Goal: Communication & Community: Answer question/provide support

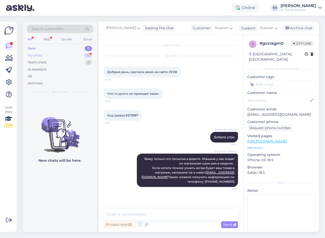
click at [36, 56] on div "My chats" at bounding box center [35, 55] width 14 height 5
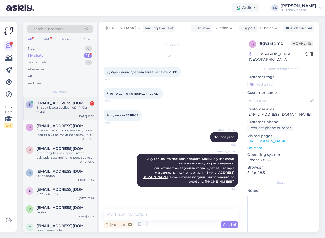
click at [51, 105] on div "En saa tilattua edelleenkään 140cm takkia" at bounding box center [65, 109] width 58 height 9
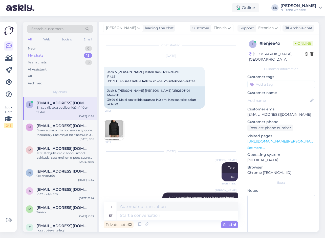
scroll to position [50, 0]
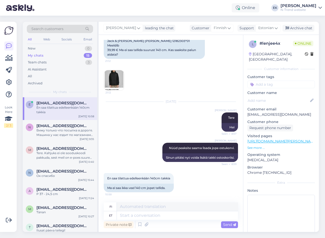
click at [110, 83] on img at bounding box center [114, 80] width 20 height 20
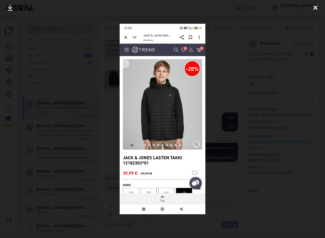
click at [315, 7] on icon at bounding box center [315, 8] width 4 height 7
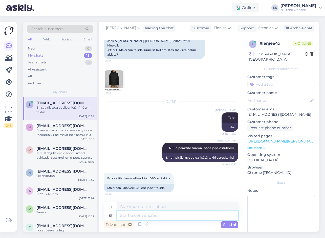
click at [145, 214] on textarea at bounding box center [177, 215] width 121 height 9
type textarea "Kohe v"
type textarea "Heti"
type textarea "Kohe vaatan uu"
type textarea "Katson heti."
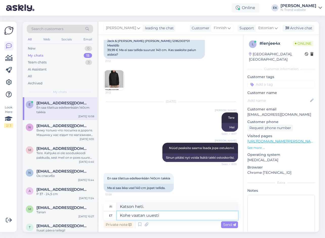
type textarea "Kohe vaatan uuesti ü"
type textarea "Katson heti uudestaan."
type textarea "Kohe vaatan uuesti üle."
type textarea "Tarkistan heti uudelleen."
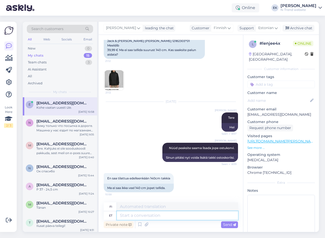
scroll to position [80, 0]
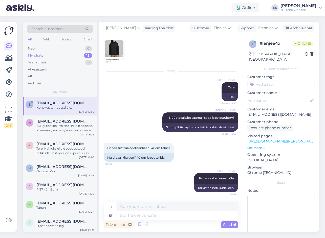
click at [112, 52] on img at bounding box center [114, 50] width 20 height 20
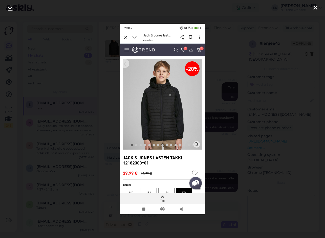
drag, startPoint x: 313, startPoint y: 8, endPoint x: 238, endPoint y: 73, distance: 99.1
click at [311, 10] on div at bounding box center [315, 8] width 10 height 16
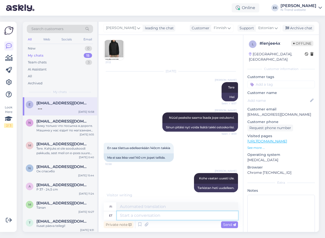
click at [149, 215] on textarea at bounding box center [177, 215] width 121 height 9
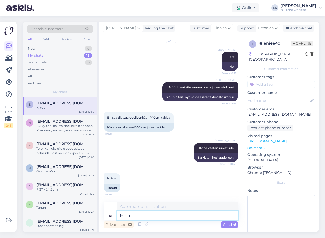
type textarea "Minul"
type textarea "Minulla on"
type textarea "Minul laseb"
type textarea "Minulla on lupa."
type textarea "Minul laseb [PERSON_NAME]"
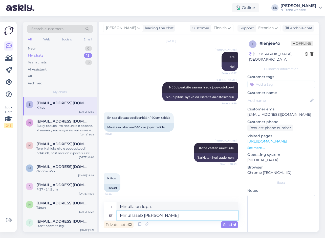
type textarea "Minä pystyn siihen."
type textarea "Minul laseb [PERSON_NAME] lisada"
type textarea "Lisäänpä vielä."
type textarea "Minul laseb [PERSON_NAME] lisada ostukorvi."
type textarea "Se antaa minun lisätä sen ostoskoriin."
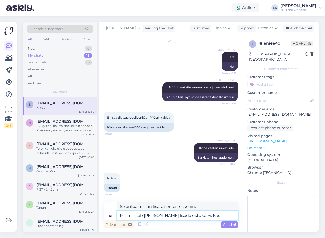
type textarea "Minul laseb [PERSON_NAME] lisada ostukorvi. Kas t"
type textarea "Se antaa minun lisätä ostoskoriin. Onko se?"
type textarea "Minul laseb [PERSON_NAME] lisada ostukorvi. Kas te"
type textarea "Se antaa minun lisätä ostoskoriin. Antaatko sinä"
type textarea "Minul laseb [PERSON_NAME] lisada ostukorvi. Kas te proovisite"
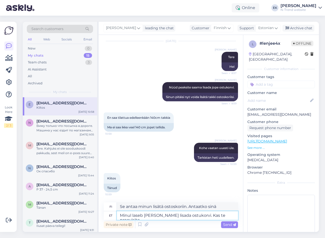
type textarea "Sen avulla voin lisätä ostoskoriin. Oletko kokeillut sitä?"
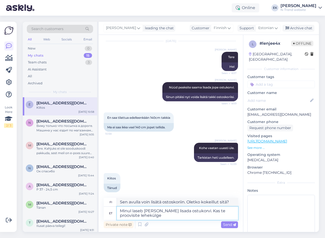
scroll to position [115, 0]
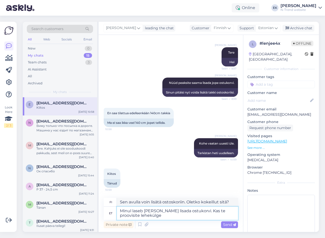
type textarea "Minul laseb [PERSON_NAME] lisada ostukorvi. Kas te proovisite lehekülge"
type textarea "Sen avulla voin lisätä ostoskoriin. Kokeilitko sivua?"
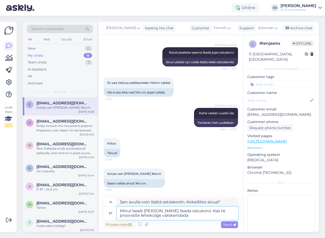
type textarea "Minul laseb [PERSON_NAME] lisada ostukorvi. Kas te proovisite lehekülge värsken…"
type textarea "Se kyllä ​​antaa minun lisätä ostoskoriin. Kokeilitko päivittää sivua?"
click at [184, 212] on textarea "Minul laseb [PERSON_NAME] lisada ostukorvi. Kas te proovisite lehekülge värsken…" at bounding box center [177, 213] width 121 height 13
type textarea "Minul laseb [PERSON_NAME] lisada ostukorvi suuruse 140. Kas te proovisite lehek…"
type textarea "Se kyllä ​​antaa minun lisätä [PERSON_NAME] 140 ostoskoriin. Kokeilitko päivitt…"
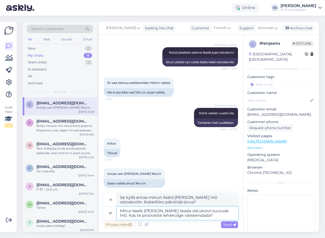
click at [191, 216] on textarea "Minul laseb [PERSON_NAME] lisada ostukorvi suuruse 140. Kas te proovisite lehek…" at bounding box center [177, 213] width 121 height 13
type textarea "Minul laseb [PERSON_NAME] lisada ostukorvi suuruse 140. Kas te proovisite lehek…"
click at [230, 226] on span "Send" at bounding box center [229, 225] width 13 height 5
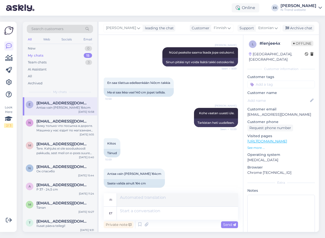
scroll to position [180, 0]
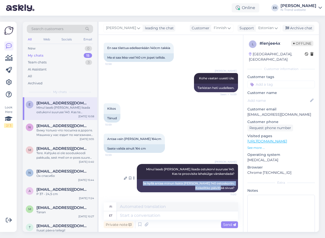
drag, startPoint x: 141, startPoint y: 183, endPoint x: 233, endPoint y: 188, distance: 92.2
click at [233, 188] on div "Se kyllä ​​antaa minun lisätä [PERSON_NAME] 140 ostoskoriin. Kokeilitko päivitt…" at bounding box center [187, 185] width 101 height 13
drag, startPoint x: 233, startPoint y: 188, endPoint x: 218, endPoint y: 185, distance: 15.2
copy div "Se kyllä ​​antaa minun lisätä [PERSON_NAME] 140 ostoskoriin. Kokeilitko päivitt…"
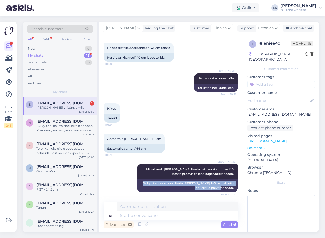
scroll to position [211, 0]
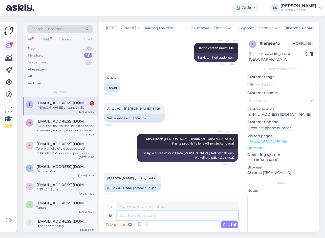
click at [138, 216] on textarea at bounding box center [177, 215] width 121 height 9
type textarea "Äkki"
type textarea "Ehkä"
type textarea "Äkki proovite"
type textarea "Ehkä yrität"
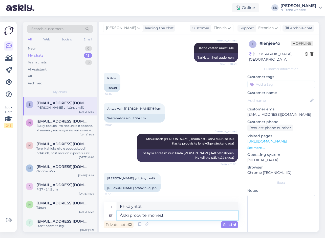
type textarea "Äkki proovite mõnest"
type textarea "Ehkä kokeilet joitakin niistä."
type textarea "Äkki proovite mõnest teisest"
type textarea "Ehkä kokeilet jotain muuta."
type textarea "Äkki proovite mõnest teisest brauserist"
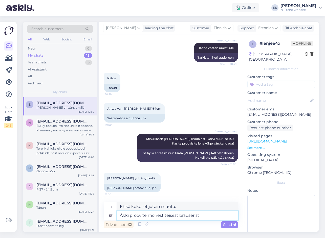
type textarea "Ehkä kannattaa kokeilla toista selainta."
type textarea "Äkki proovite mõnest teisest brauserist?"
type textarea "Ehkä kannattaa kokeilla toista selainta?"
type textarea "Äkki proovite mõnest teisest brauserist?"
drag, startPoint x: 120, startPoint y: 207, endPoint x: 205, endPoint y: 206, distance: 85.0
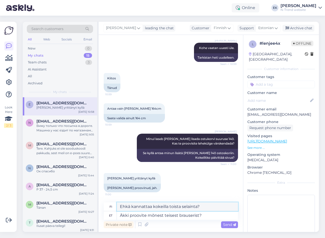
click at [205, 206] on textarea "Ehkä kannattaa kokeilla toista selainta?" at bounding box center [177, 207] width 121 height 9
click at [210, 216] on textarea "Äkki proovite mõnest teisest brauserist?" at bounding box center [177, 215] width 121 height 9
click at [227, 225] on span "Send" at bounding box center [229, 225] width 13 height 5
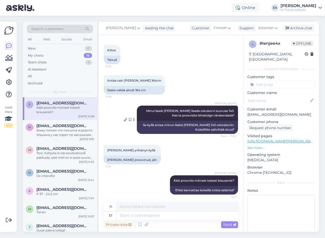
scroll to position [241, 0]
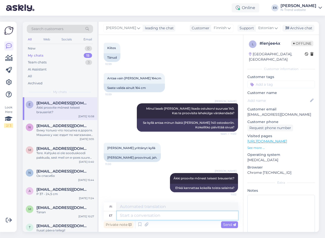
click at [131, 216] on textarea at bounding box center [177, 215] width 121 height 9
paste textarea "[URL][DOMAIN_NAME][PERSON_NAME]"
type textarea "[URL][DOMAIN_NAME][PERSON_NAME]"
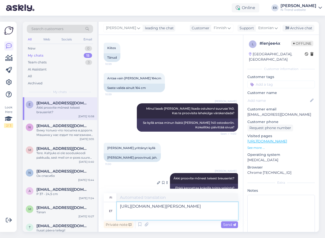
type textarea "[URL][DOMAIN_NAME][PERSON_NAME]"
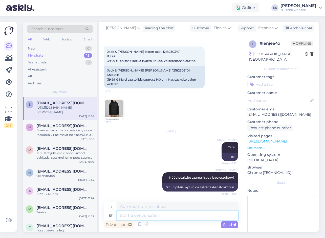
scroll to position [11, 0]
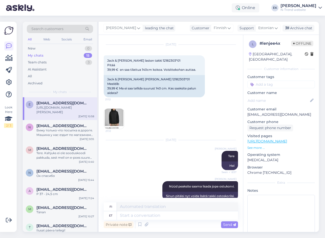
click at [112, 119] on img at bounding box center [114, 119] width 20 height 20
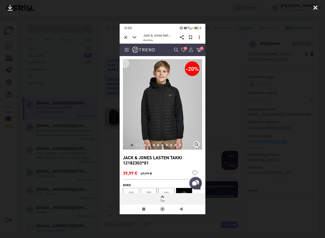
click at [317, 7] on icon at bounding box center [315, 8] width 4 height 7
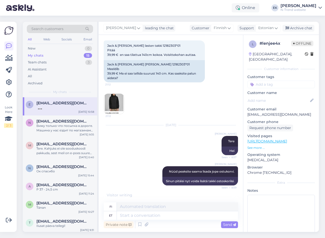
scroll to position [320, 0]
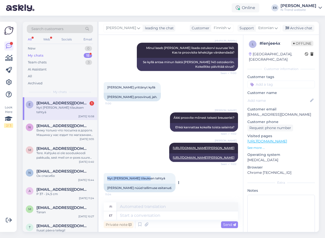
drag, startPoint x: 107, startPoint y: 179, endPoint x: 147, endPoint y: 178, distance: 39.7
click at [147, 178] on div "Nyt [PERSON_NAME] tilauksen tehtyä 11:04" at bounding box center [140, 178] width 72 height 11
copy span "Nyt [PERSON_NAME] tilauksen tehtyä"
click at [175, 216] on textarea at bounding box center [177, 215] width 121 height 9
type textarea "Suurepärane!"
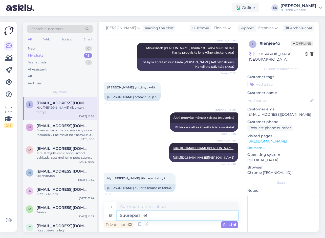
type textarea "Erinomainen!"
type textarea "Suurepärane! Aitäh!"
type textarea "Hienoa! Kiitos!"
type textarea "Suurepärane! Aitäh!"
drag, startPoint x: 151, startPoint y: 207, endPoint x: 105, endPoint y: 207, distance: 45.5
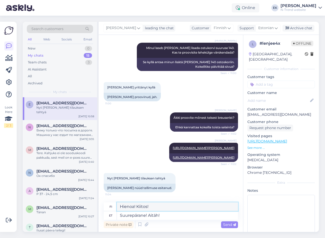
click at [105, 207] on div "fi Hienoa! Kiitos!" at bounding box center [171, 207] width 134 height 9
click at [191, 217] on textarea "Suurepärane! Aitäh!" at bounding box center [177, 215] width 121 height 9
click at [229, 225] on span "Send" at bounding box center [229, 225] width 13 height 5
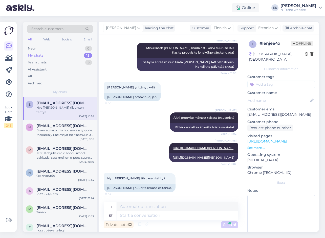
scroll to position [350, 0]
